Goal: Transaction & Acquisition: Obtain resource

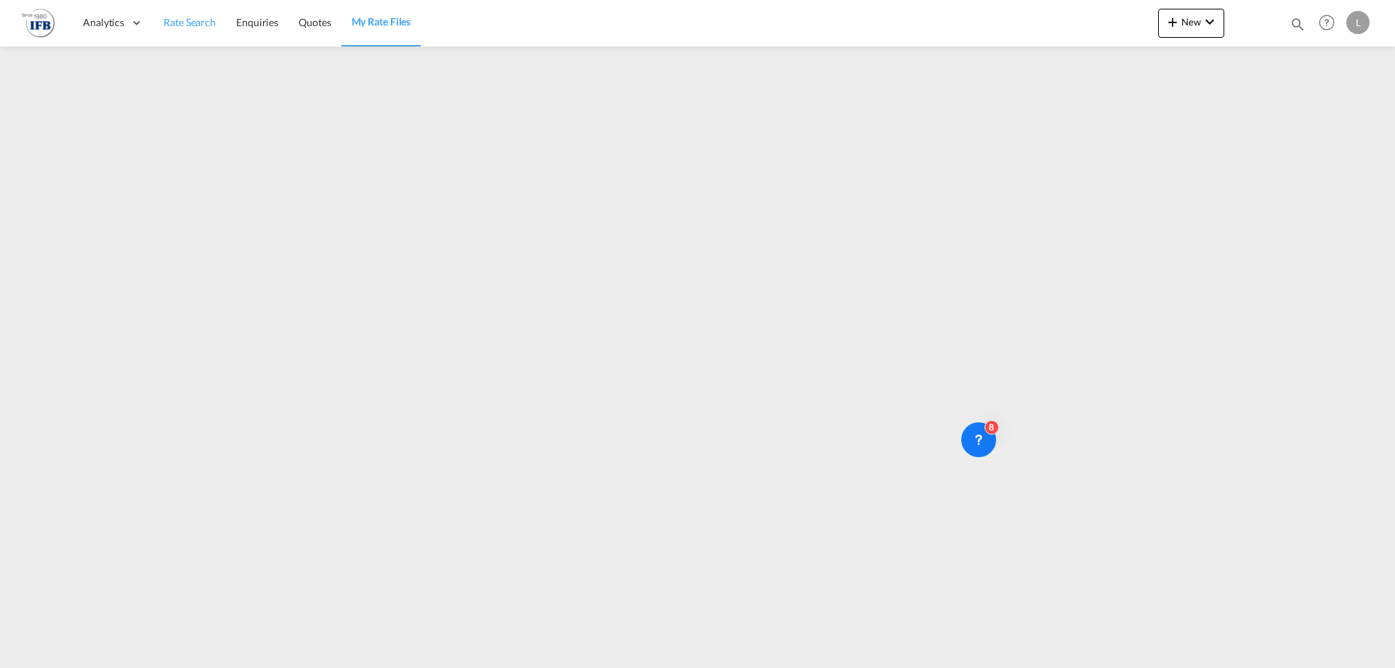
click at [200, 23] on span "Rate Search" at bounding box center [189, 22] width 52 height 12
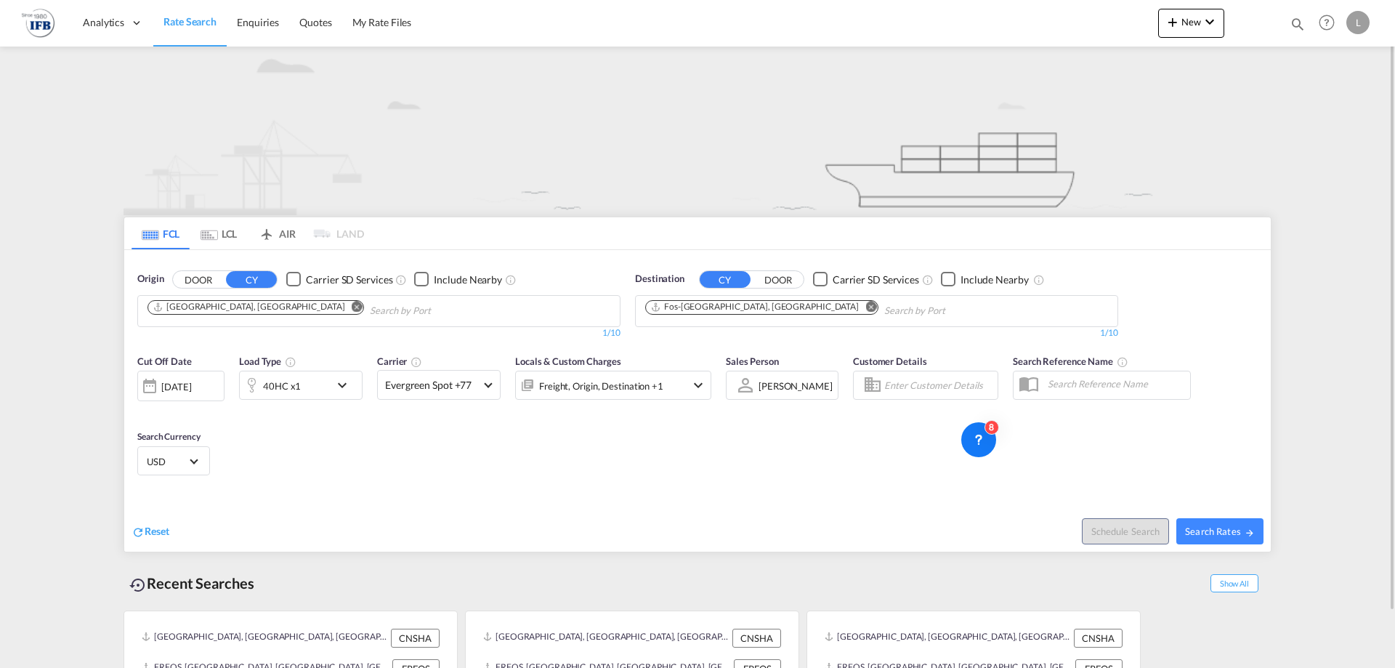
click at [370, 309] on input "Chips input." at bounding box center [439, 310] width 138 height 23
click at [352, 308] on md-icon "Remove" at bounding box center [357, 306] width 11 height 11
click at [250, 312] on input "Chips input." at bounding box center [216, 310] width 138 height 23
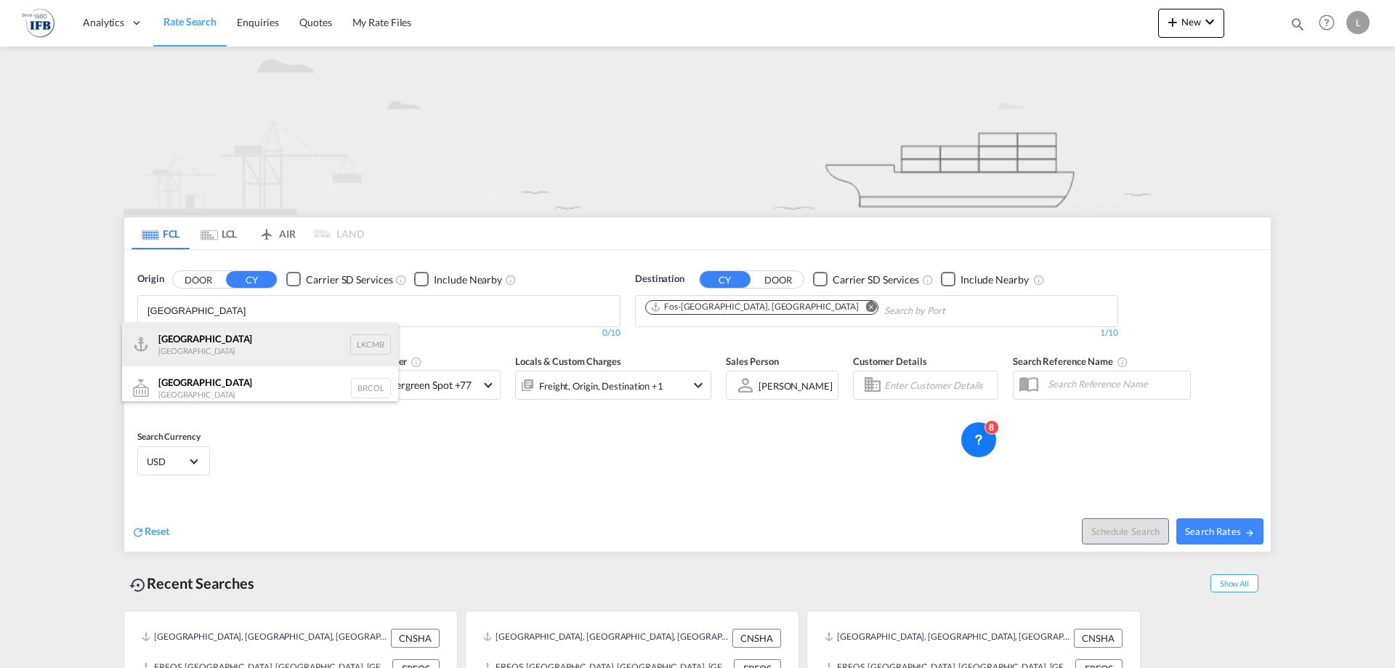
type input "[GEOGRAPHIC_DATA]"
click at [217, 352] on div "Colombo [GEOGRAPHIC_DATA] LKCMB" at bounding box center [260, 345] width 276 height 44
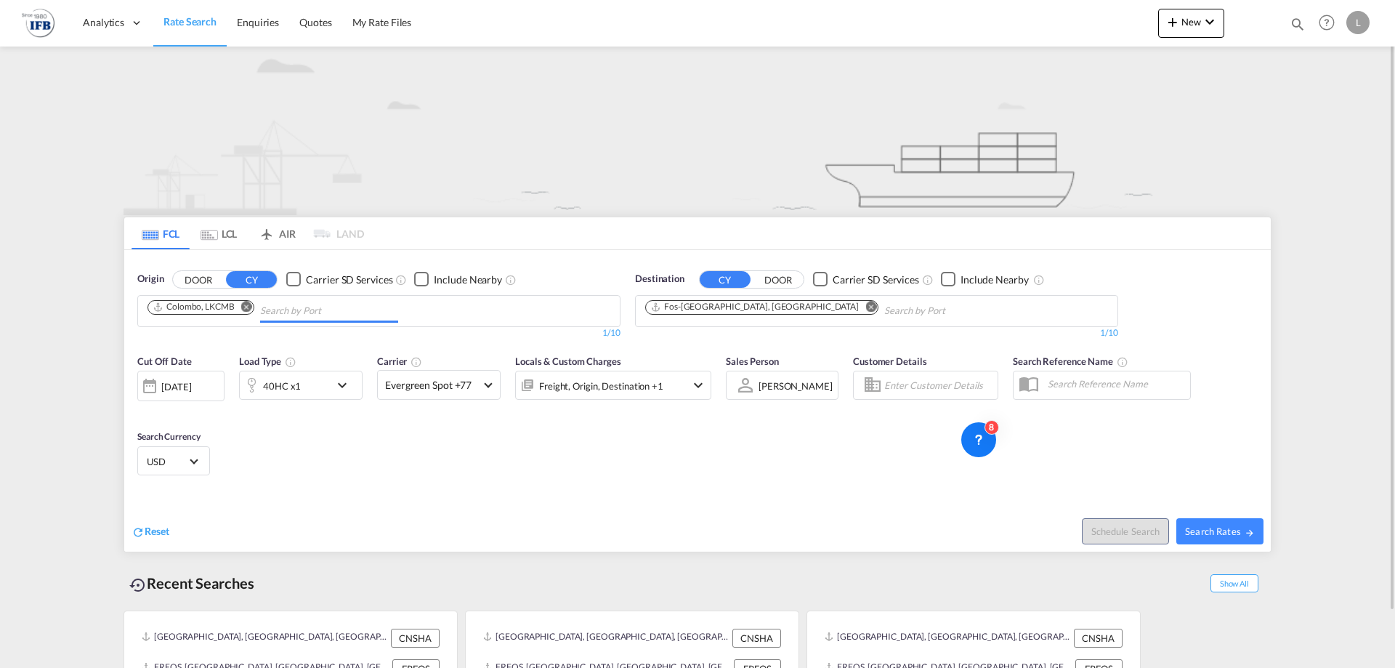
click at [856, 304] on button "Remove" at bounding box center [867, 308] width 22 height 15
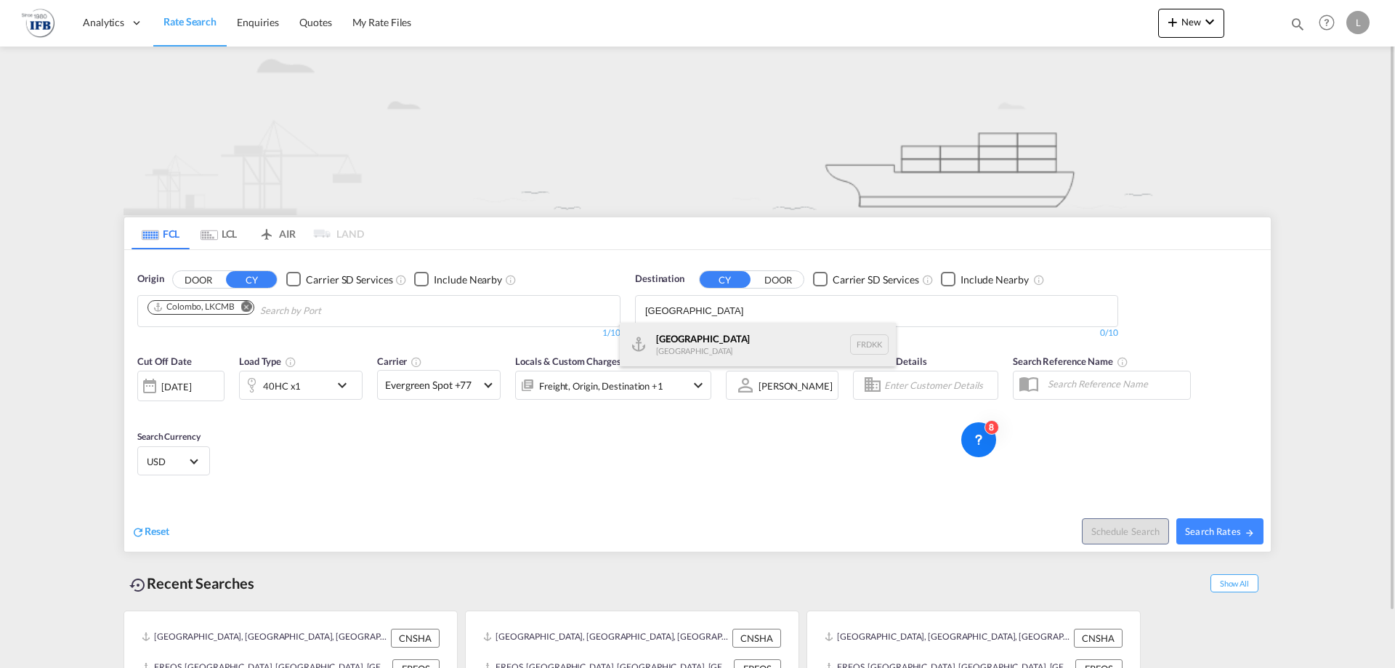
type input "[GEOGRAPHIC_DATA]"
click at [707, 344] on div "Dunkerque [GEOGRAPHIC_DATA] FRDKK" at bounding box center [758, 345] width 276 height 44
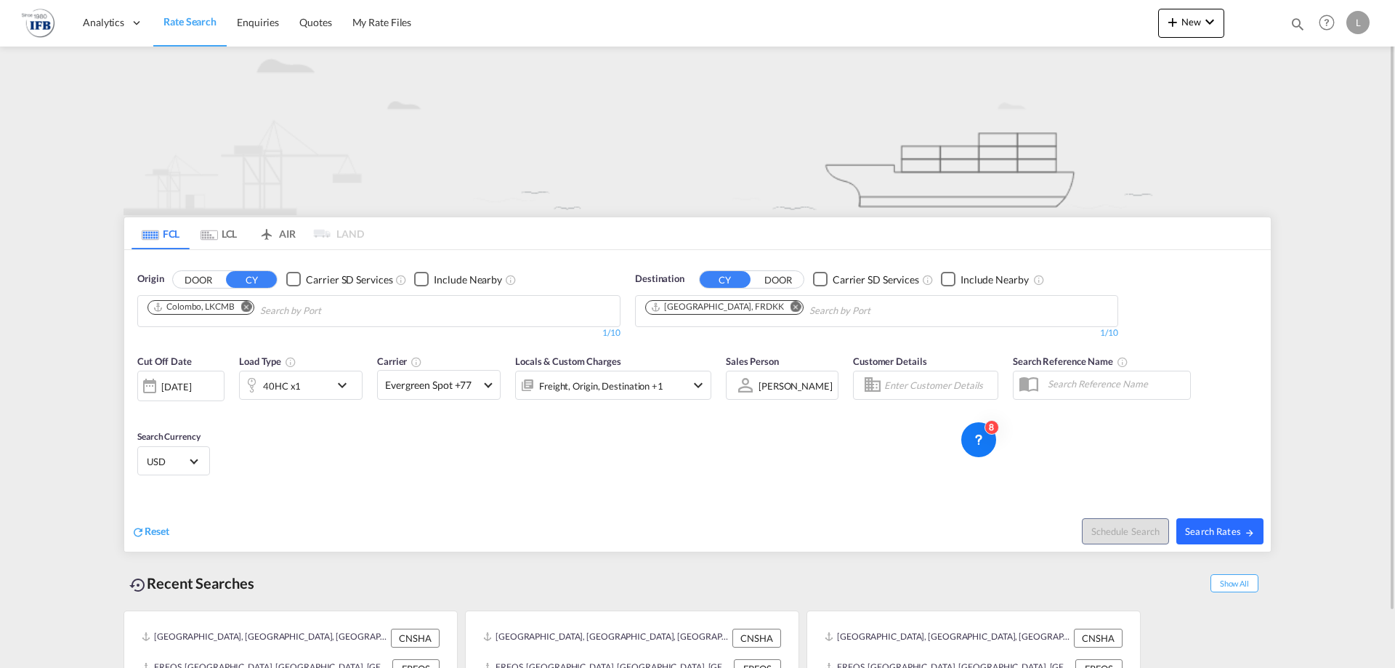
click at [1204, 532] on span "Search Rates" at bounding box center [1220, 531] width 70 height 12
type input "LKCMB to FRDKK / [DATE]"
